Goal: Task Accomplishment & Management: Manage account settings

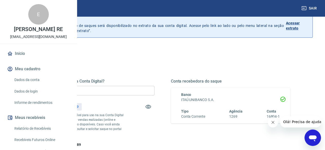
scroll to position [51, 0]
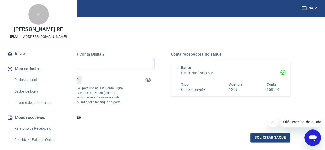
click at [154, 63] on input "R$ 0,00" at bounding box center [94, 63] width 119 height 9
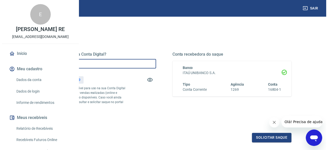
scroll to position [112, 0]
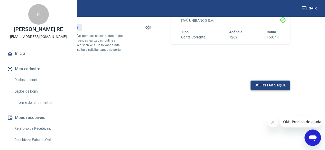
type input "R$ 259,89"
click at [281, 83] on button "Solicitar saque" at bounding box center [270, 85] width 40 height 9
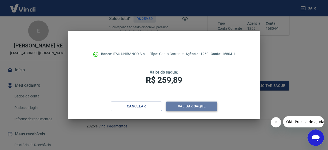
click at [180, 104] on button "Validar saque" at bounding box center [191, 106] width 51 height 9
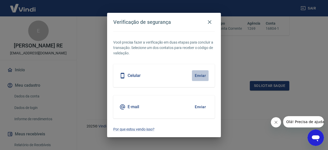
click at [202, 75] on button "Enviar" at bounding box center [200, 75] width 17 height 11
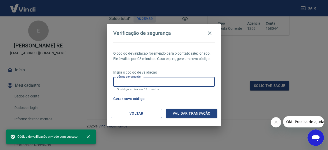
click at [156, 82] on input "Código de validação" at bounding box center [164, 81] width 102 height 9
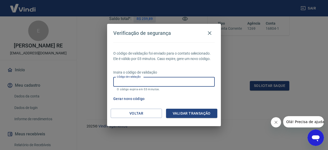
click at [192, 65] on div "O código de validação foi enviado para o contato selecionado. Ele é válido por …" at bounding box center [164, 75] width 114 height 66
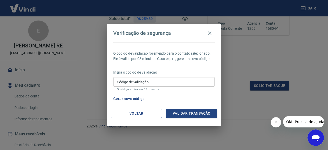
click at [141, 82] on input "Código de validação" at bounding box center [164, 81] width 102 height 9
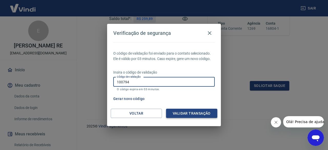
type input "100794"
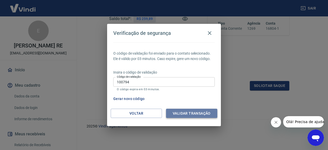
click at [200, 111] on button "Validar transação" at bounding box center [191, 113] width 51 height 9
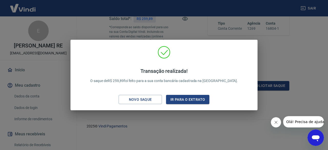
click at [206, 28] on div "Transação realizada! O saque de R$ 259,89 foi feito para a sua conta bancária c…" at bounding box center [164, 75] width 328 height 150
